Goal: Navigation & Orientation: Find specific page/section

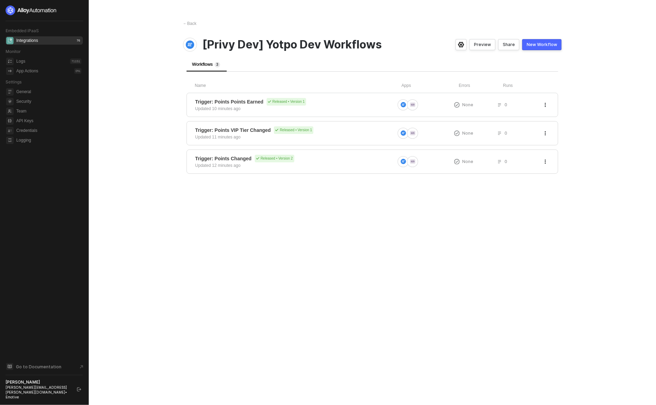
click at [404, 270] on div "← Back [Privy Dev] Yotpo Dev Workflows Preview Share New Workflow Workflows 3 N…" at bounding box center [372, 202] width 395 height 405
click at [578, 217] on main "← Back [Privy Dev] Yotpo Dev Workflows Preview Share New Workflow Workflows 3 N…" at bounding box center [328, 202] width 656 height 405
